Goal: Communication & Community: Participate in discussion

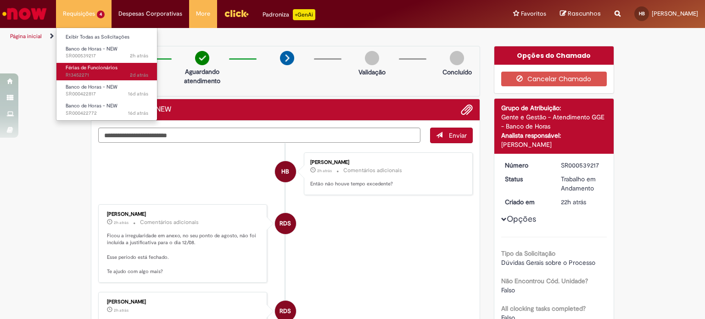
click at [95, 66] on span "Férias de Funcionários" at bounding box center [92, 67] width 52 height 7
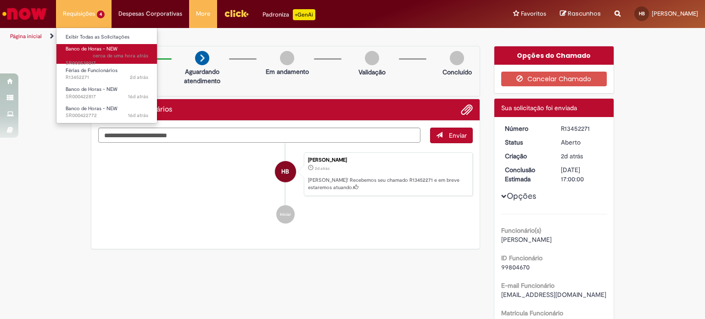
click at [101, 52] on link "Banco de Horas - NEW cerca de uma hora atrás cerca de uma hora atrás SR000539217" at bounding box center [106, 54] width 101 height 20
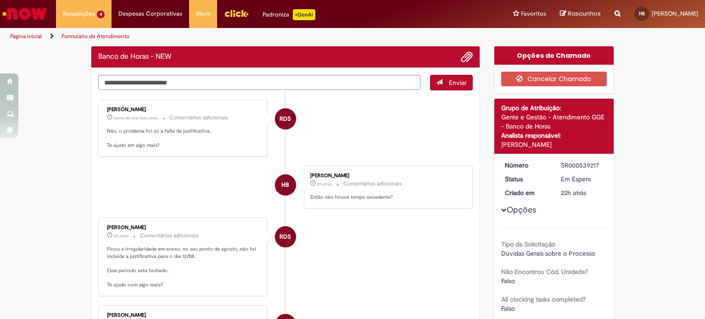
click at [329, 126] on li "RDS [PERSON_NAME] cerca de uma hora atrás cerca de uma hora atrás Comentários a…" at bounding box center [285, 128] width 375 height 57
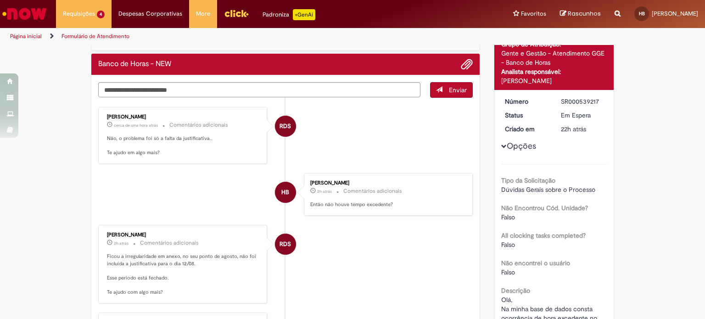
scroll to position [64, 0]
click at [322, 88] on textarea "Digite sua mensagem aqui..." at bounding box center [259, 90] width 322 height 16
type textarea "**********"
click at [459, 96] on button "Enviar" at bounding box center [451, 90] width 43 height 16
click at [456, 91] on span "Enviar" at bounding box center [452, 90] width 42 height 16
